Goal: Task Accomplishment & Management: Manage account settings

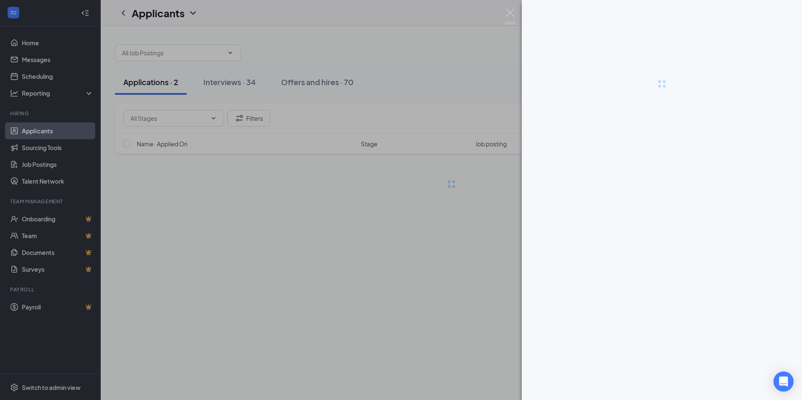
drag, startPoint x: 417, startPoint y: 148, endPoint x: 434, endPoint y: 149, distance: 16.9
click at [417, 148] on div at bounding box center [401, 200] width 802 height 400
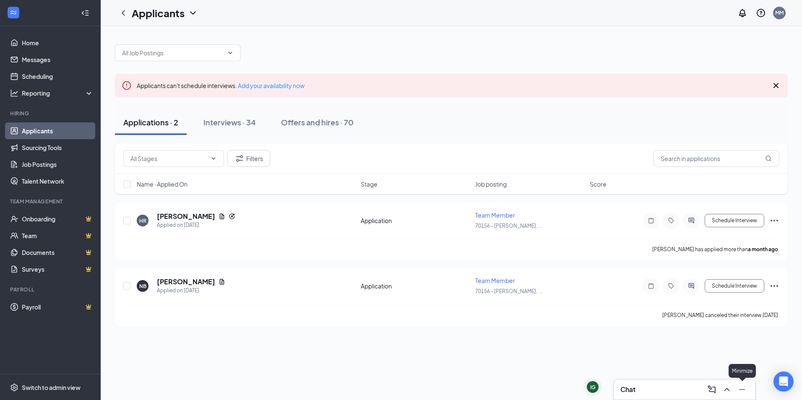
click at [736, 387] on button at bounding box center [742, 389] width 13 height 13
click at [251, 127] on div "Interviews · 34" at bounding box center [230, 122] width 52 height 10
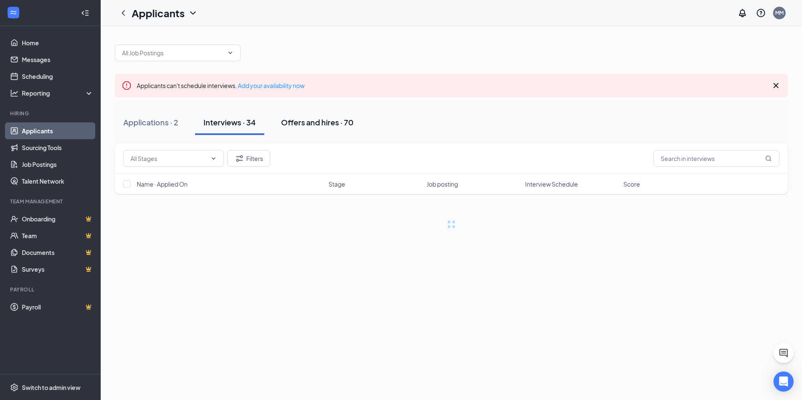
click at [299, 122] on div "Offers and hires · 70" at bounding box center [317, 122] width 73 height 10
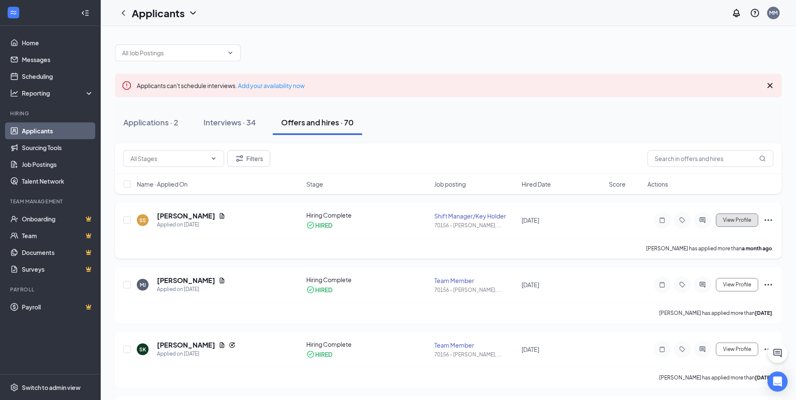
click at [731, 214] on button "View Profile" at bounding box center [737, 220] width 42 height 13
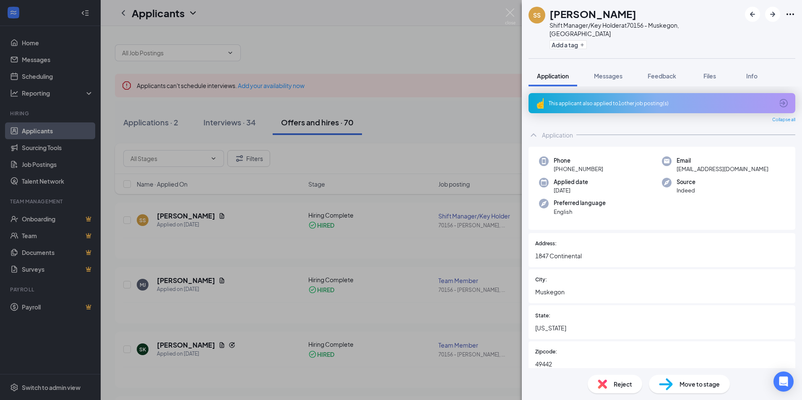
click at [504, 9] on div "SS [PERSON_NAME] Shift Manager/Key Holder at 70156 - Muskegon, [GEOGRAPHIC_DATA…" at bounding box center [401, 200] width 802 height 400
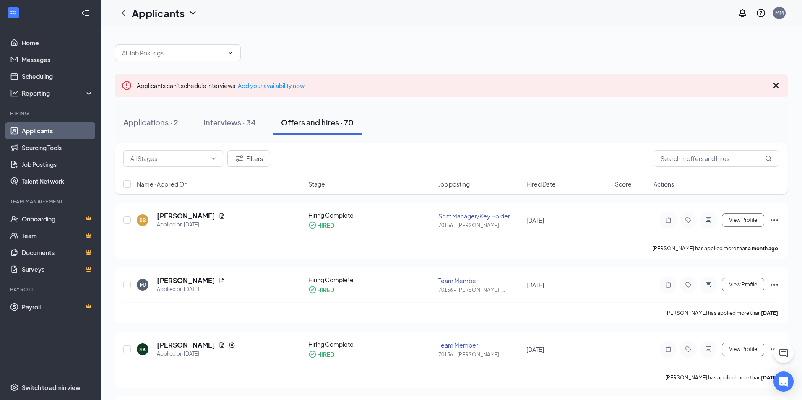
click at [514, 16] on div "Applicants MM" at bounding box center [452, 13] width 702 height 26
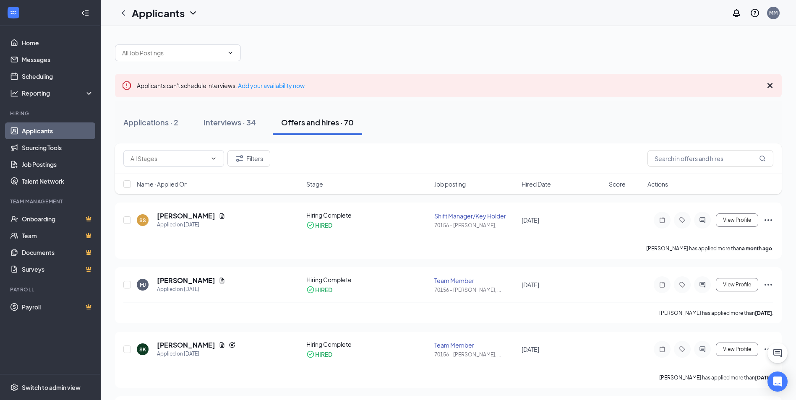
click at [510, 53] on div at bounding box center [448, 48] width 667 height 25
click at [767, 220] on icon "Ellipses" at bounding box center [768, 220] width 10 height 10
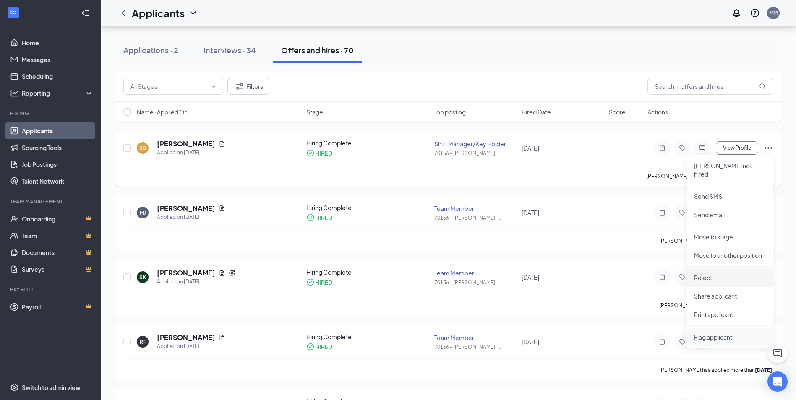
scroll to position [84, 0]
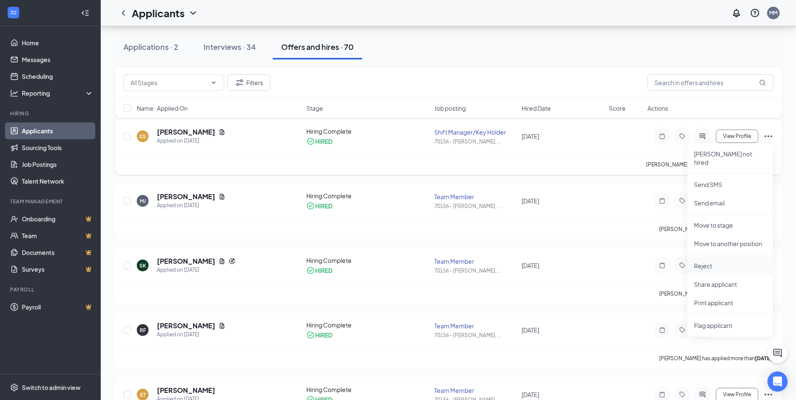
click at [716, 262] on p "Reject" at bounding box center [730, 266] width 72 height 8
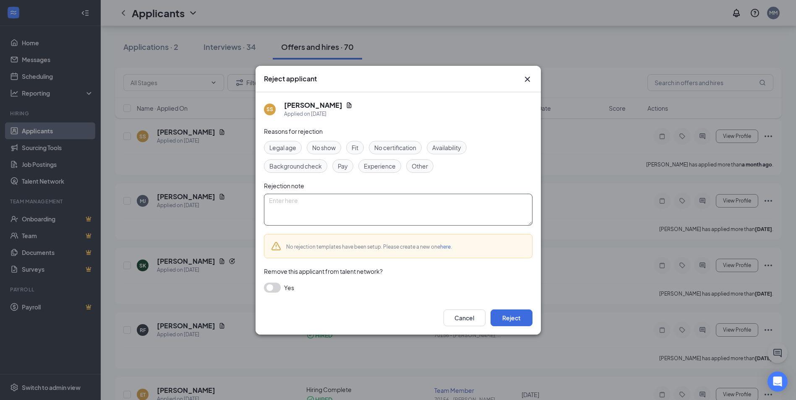
click at [410, 209] on textarea at bounding box center [398, 210] width 269 height 32
type textarea "No longer wanted the job after hiring."
click at [277, 287] on button "button" at bounding box center [272, 288] width 17 height 10
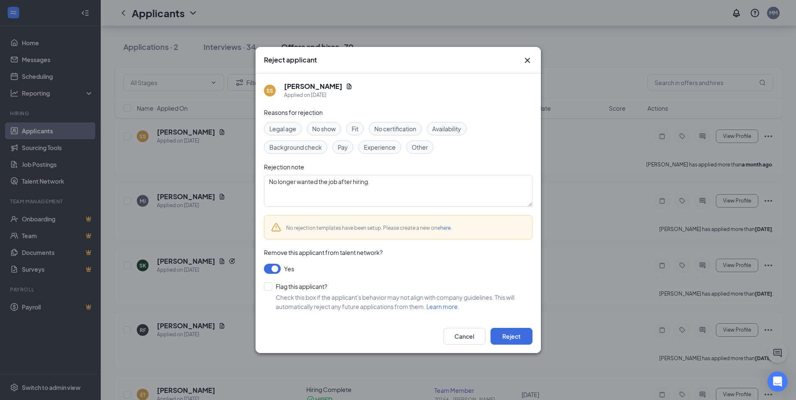
click at [331, 123] on div "No show" at bounding box center [324, 128] width 34 height 13
click at [515, 343] on button "Reject" at bounding box center [512, 336] width 42 height 17
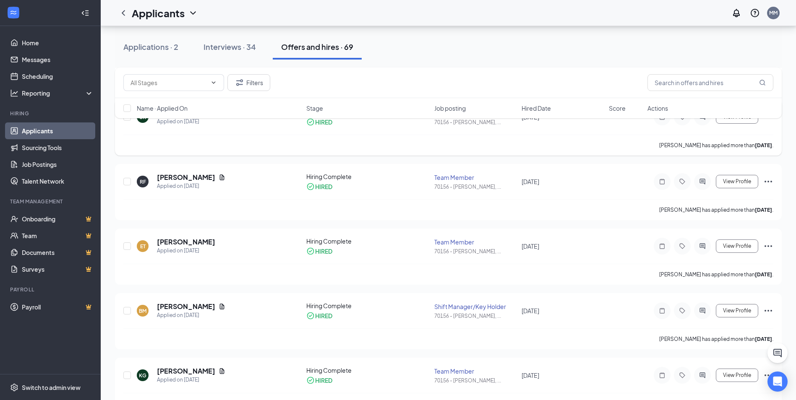
scroll to position [126, 0]
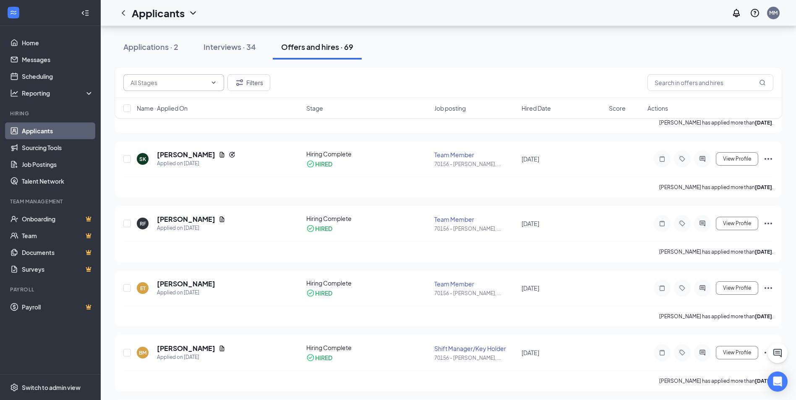
click at [137, 87] on input "text" at bounding box center [169, 82] width 76 height 9
drag, startPoint x: 691, startPoint y: 88, endPoint x: 683, endPoint y: 76, distance: 14.6
click at [691, 86] on input "text" at bounding box center [711, 82] width 126 height 17
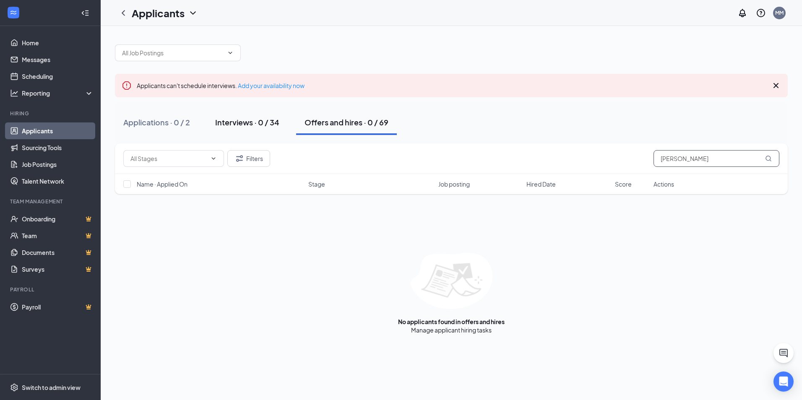
type input "[PERSON_NAME]"
click at [241, 127] on div "Interviews · 0 / 34" at bounding box center [247, 122] width 64 height 10
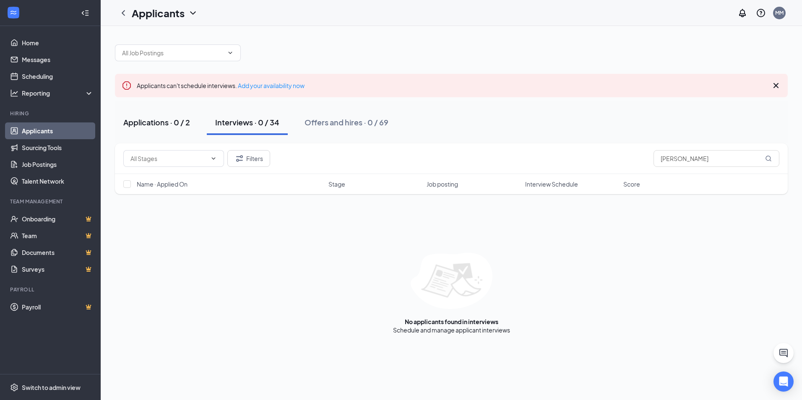
click at [161, 118] on div "Applications · 0 / 2" at bounding box center [156, 122] width 67 height 10
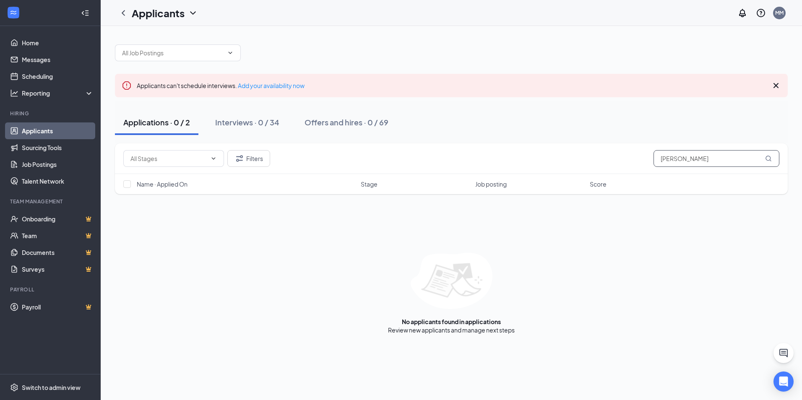
drag, startPoint x: 686, startPoint y: 161, endPoint x: 551, endPoint y: 140, distance: 136.3
click at [551, 140] on div "Applicants can't schedule interviews. Add your availability now Applications · …" at bounding box center [451, 185] width 673 height 298
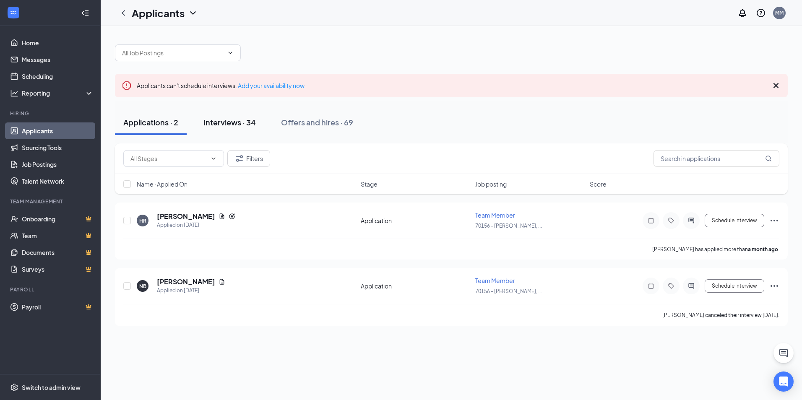
click at [251, 112] on button "Interviews · 34" at bounding box center [229, 122] width 69 height 25
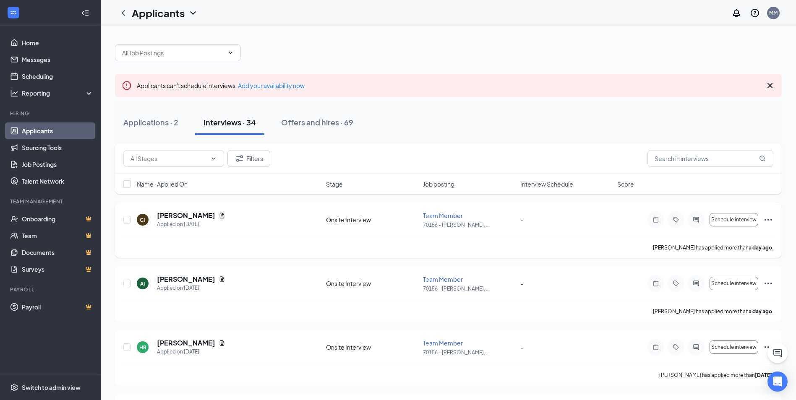
click at [432, 217] on span "Team Member" at bounding box center [443, 216] width 40 height 8
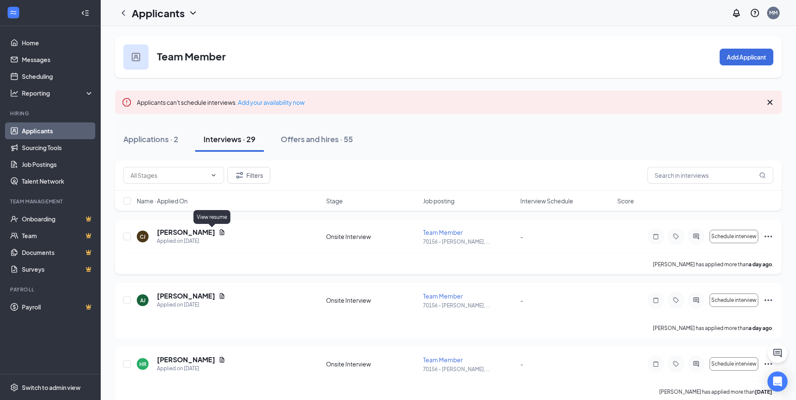
click at [220, 232] on icon "Document" at bounding box center [222, 232] width 5 height 5
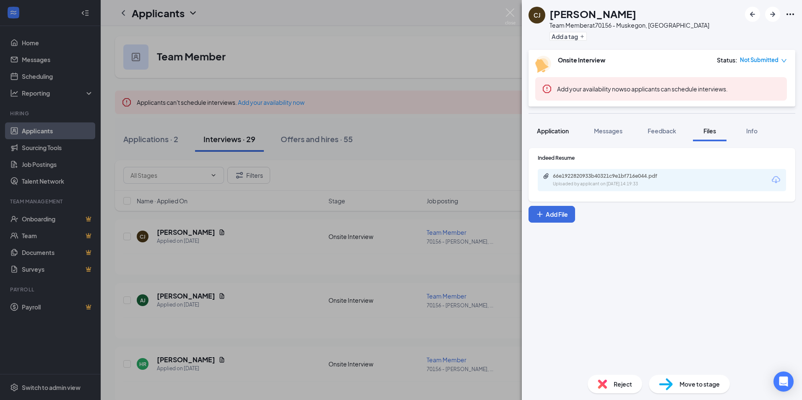
click at [555, 132] on span "Application" at bounding box center [553, 131] width 32 height 8
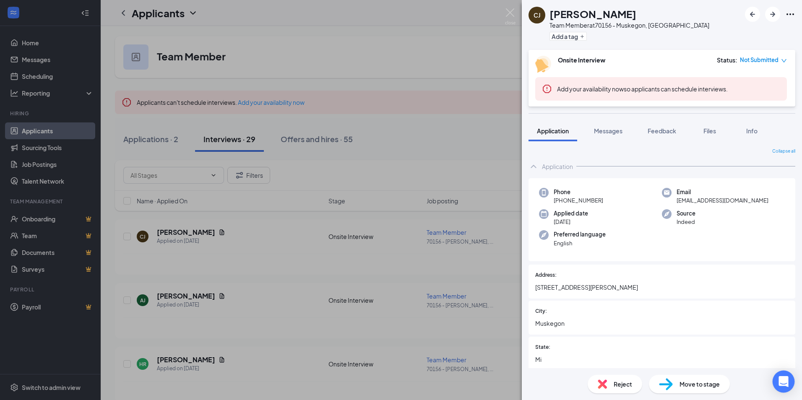
click at [785, 379] on icon "Open Intercom Messenger" at bounding box center [784, 381] width 10 height 11
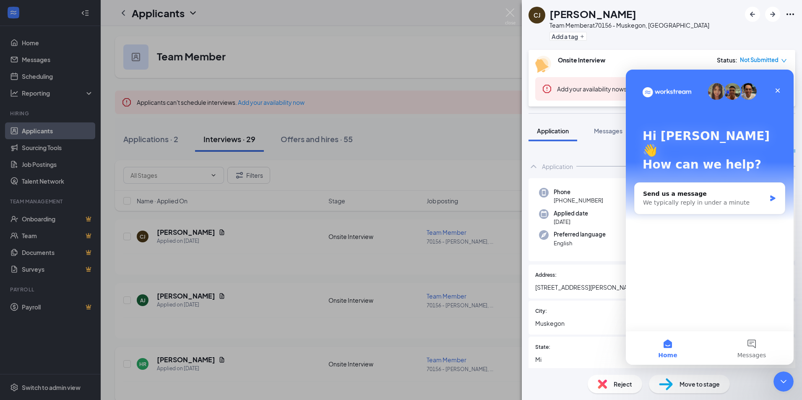
click at [513, 295] on div "[PERSON_NAME] Team Member at 70156 - Muskegon, [GEOGRAPHIC_DATA] Add a tag Onsi…" at bounding box center [401, 200] width 802 height 400
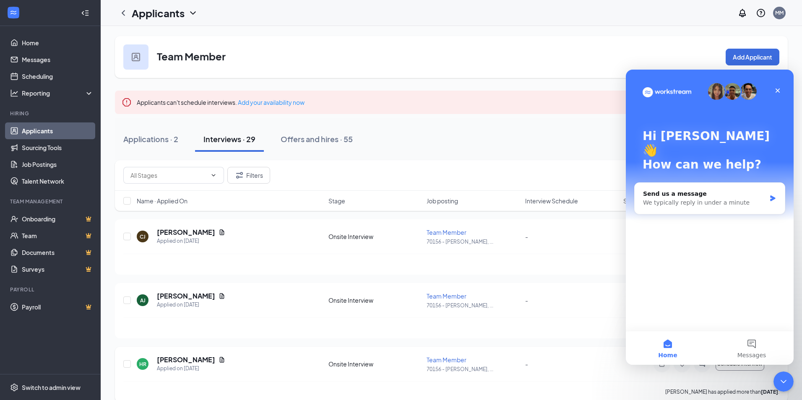
click at [619, 366] on div "HR [PERSON_NAME] Applied on [DATE] Onsite Interview Team Member 70156 - [PERSON…" at bounding box center [451, 368] width 656 height 26
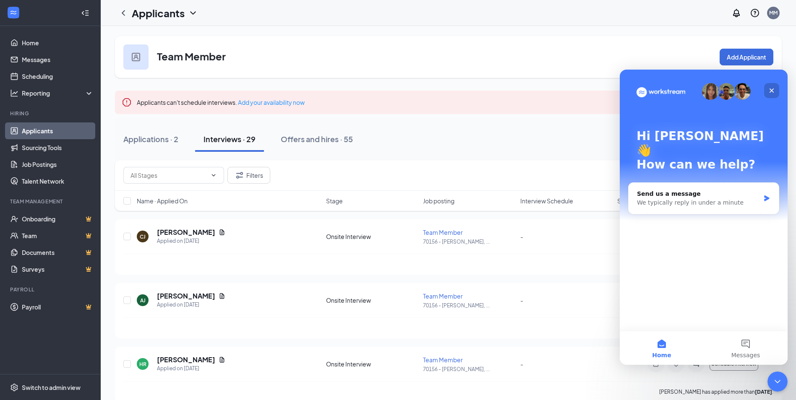
click at [771, 94] on icon "Close" at bounding box center [772, 90] width 7 height 7
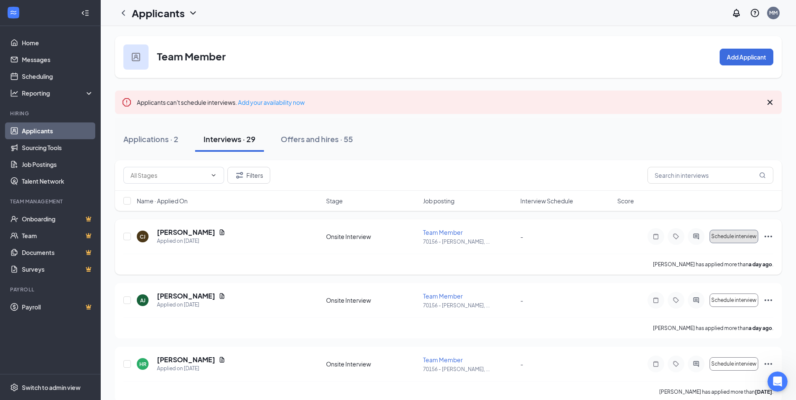
click at [730, 237] on span "Schedule interview" at bounding box center [733, 237] width 45 height 6
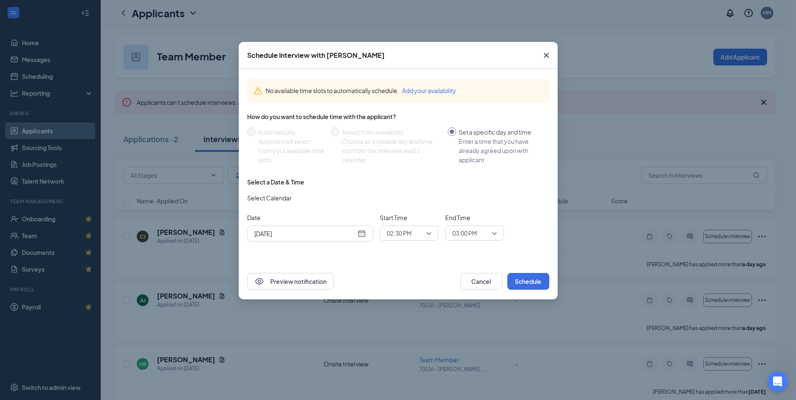
click at [360, 234] on div "[DATE]" at bounding box center [310, 233] width 112 height 9
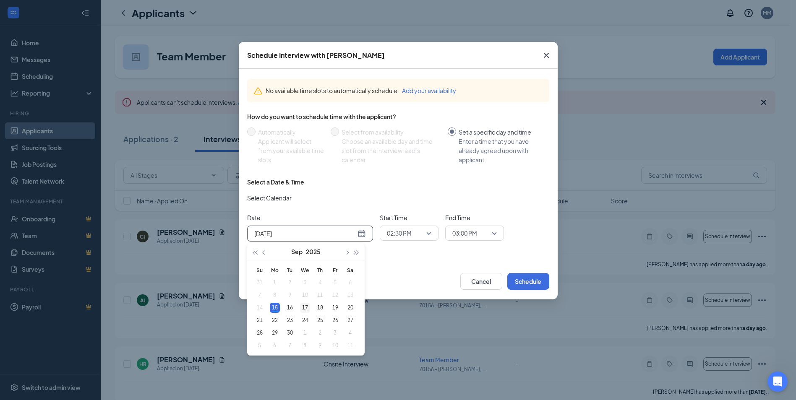
type input "[DATE]"
click at [308, 303] on td "17" at bounding box center [305, 308] width 15 height 13
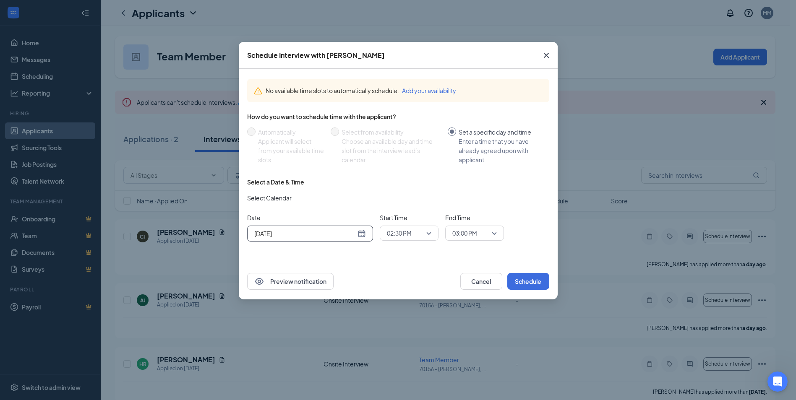
click at [427, 238] on span "02:30 PM" at bounding box center [409, 233] width 44 height 13
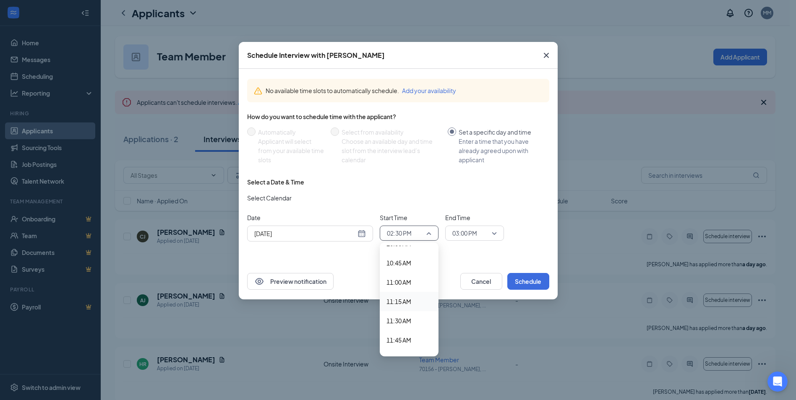
scroll to position [781, 0]
click at [400, 250] on span "10:00 AM" at bounding box center [399, 247] width 25 height 9
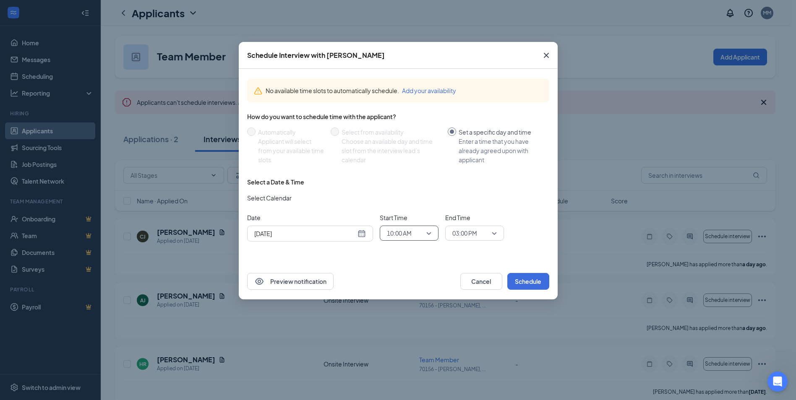
click at [497, 237] on div "03:00 PM" at bounding box center [474, 233] width 59 height 15
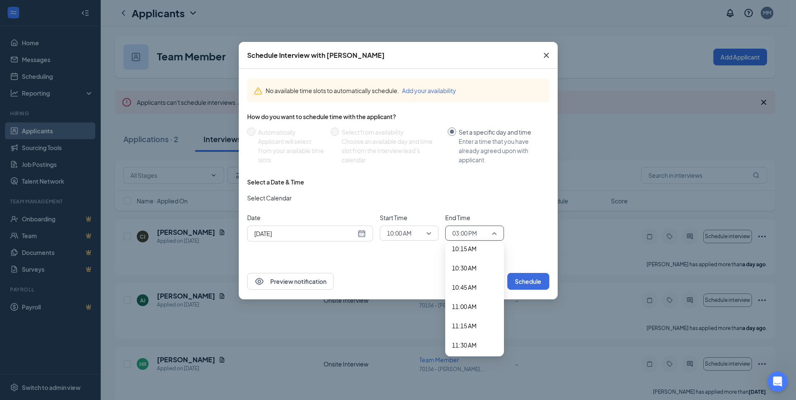
scroll to position [777, 0]
click at [469, 288] on span "10:30 AM" at bounding box center [464, 289] width 25 height 9
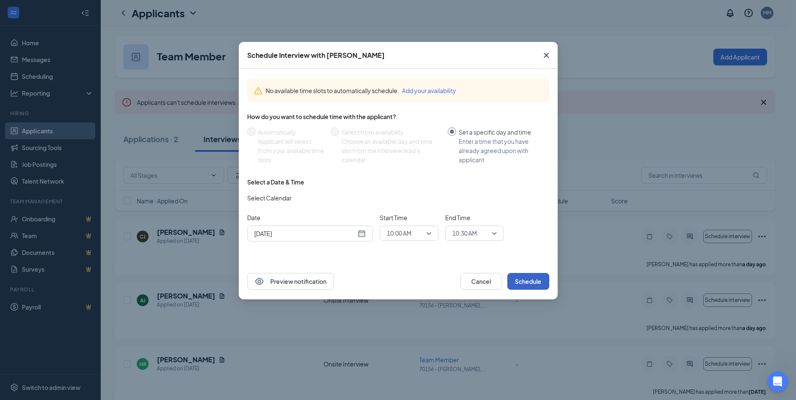
click at [522, 286] on button "Schedule" at bounding box center [528, 281] width 42 height 17
